Goal: Check status

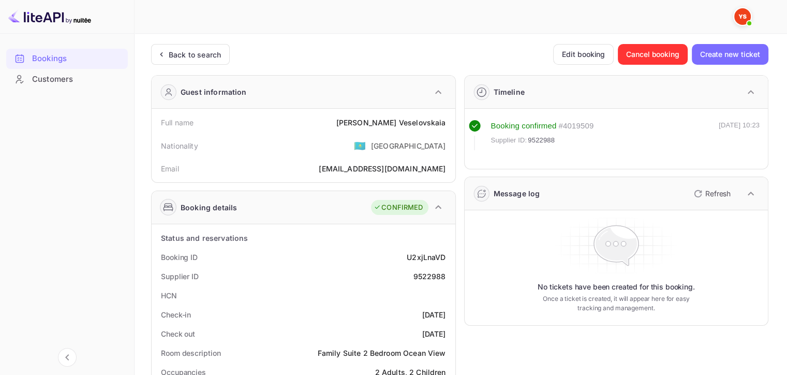
click at [185, 58] on div "Back to search" at bounding box center [195, 54] width 52 height 11
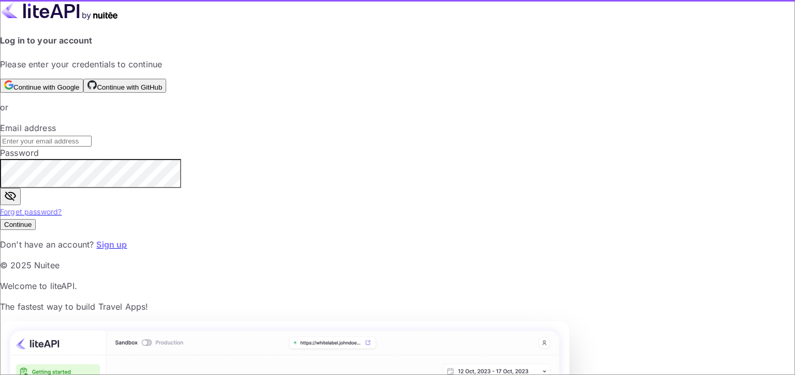
type input "[EMAIL_ADDRESS][DOMAIN_NAME]"
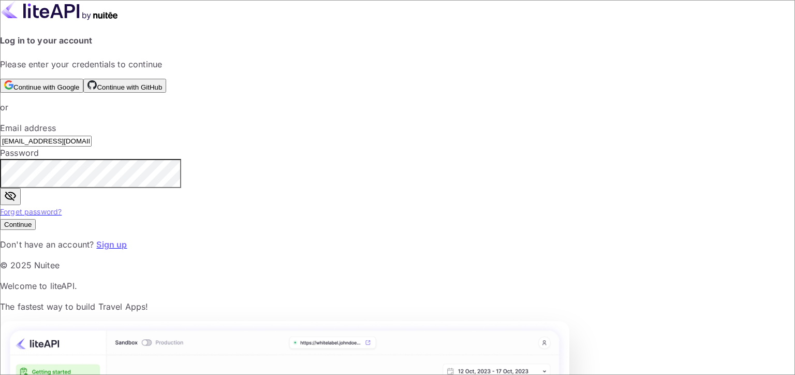
click at [36, 230] on button "Continue" at bounding box center [18, 224] width 36 height 11
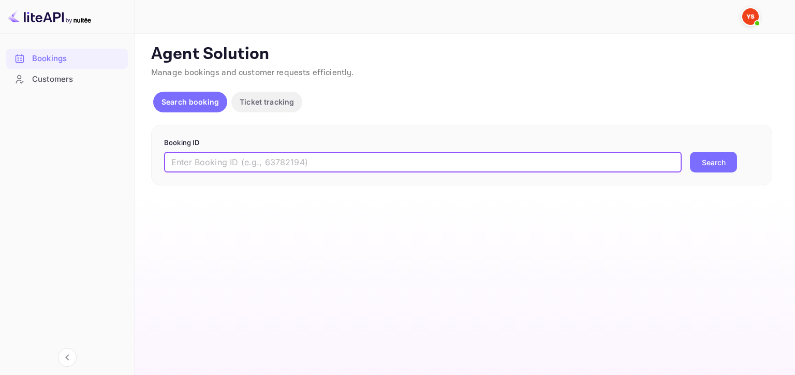
click at [323, 157] on input "text" at bounding box center [422, 162] width 517 height 21
paste input "9566414"
type input "9566414"
click at [690, 152] on button "Search" at bounding box center [713, 162] width 47 height 21
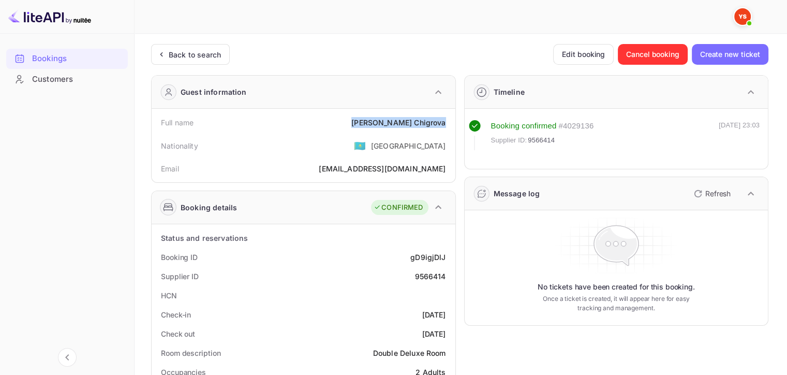
drag, startPoint x: 383, startPoint y: 121, endPoint x: 447, endPoint y: 116, distance: 64.3
click at [447, 116] on div "Full name [PERSON_NAME]" at bounding box center [303, 122] width 295 height 19
copy div "[PERSON_NAME]"
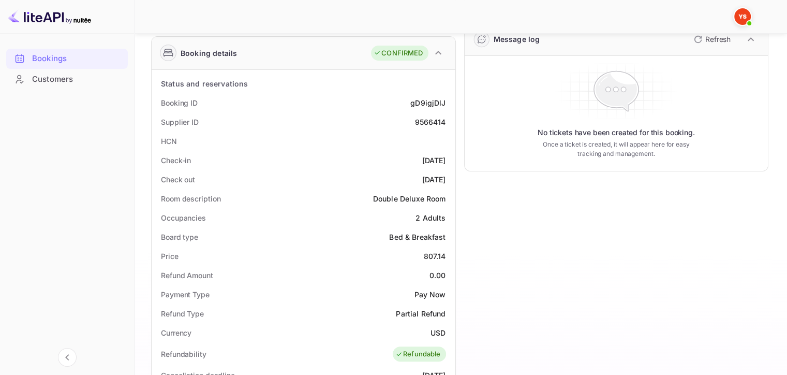
scroll to position [155, 0]
drag, startPoint x: 420, startPoint y: 255, endPoint x: 447, endPoint y: 252, distance: 27.0
click at [447, 252] on div "Price 807.14" at bounding box center [303, 255] width 295 height 19
copy div "807.14"
